Goal: Communication & Community: Share content

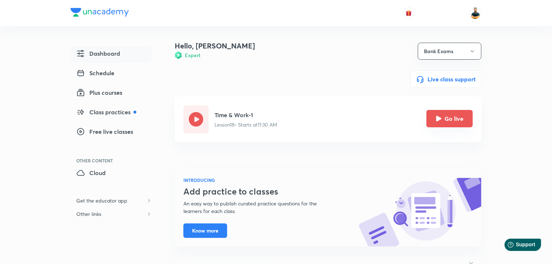
click at [450, 116] on button "Go live" at bounding box center [450, 118] width 46 height 17
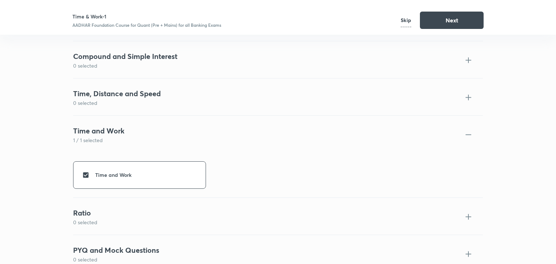
scroll to position [1362, 0]
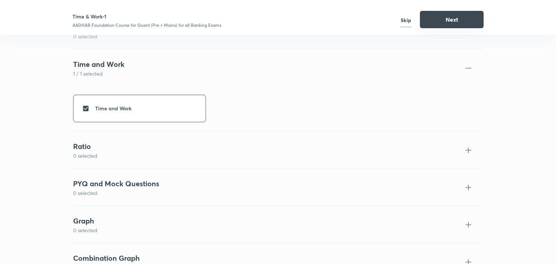
click at [456, 24] on button "Next" at bounding box center [452, 19] width 64 height 17
